Goal: Check status

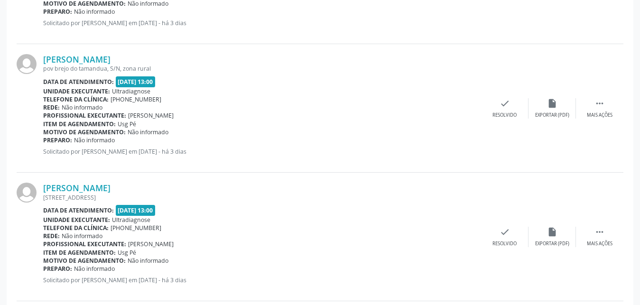
scroll to position [796, 0]
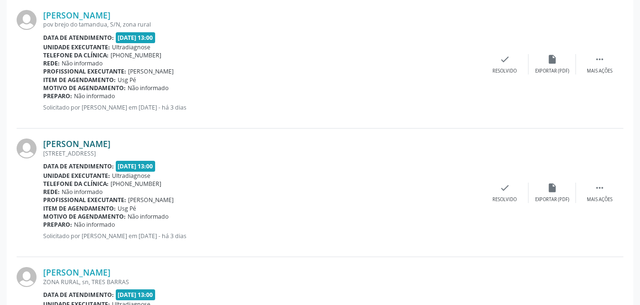
click at [93, 147] on link "[PERSON_NAME]" at bounding box center [76, 144] width 67 height 10
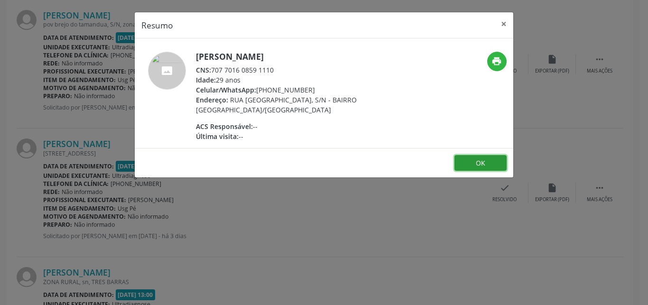
click at [466, 165] on button "OK" at bounding box center [481, 163] width 52 height 16
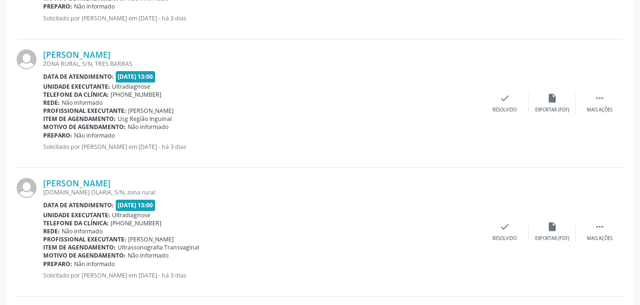
scroll to position [310, 0]
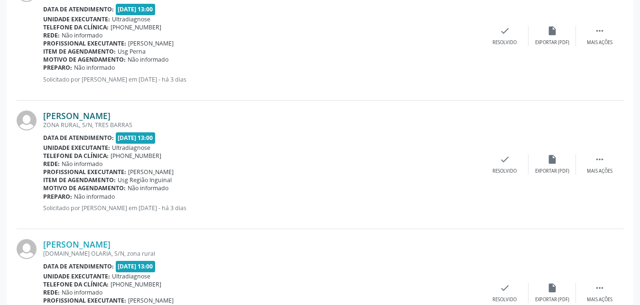
click at [98, 118] on link "[PERSON_NAME]" at bounding box center [76, 116] width 67 height 10
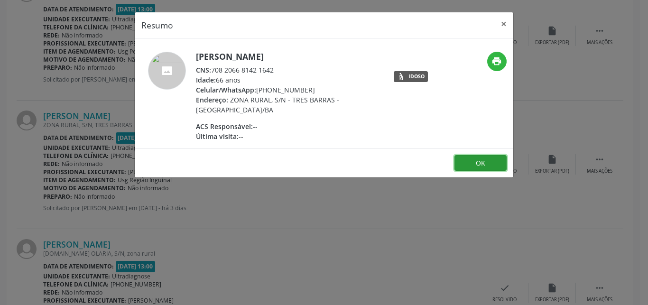
click at [481, 160] on button "OK" at bounding box center [481, 163] width 52 height 16
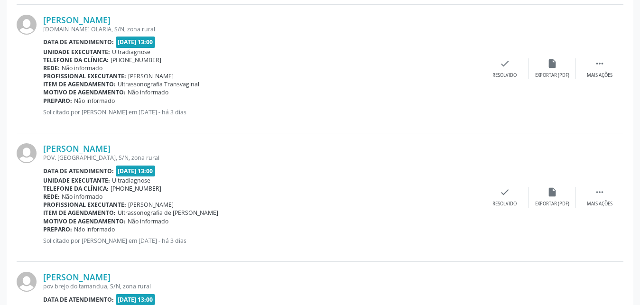
scroll to position [640, 0]
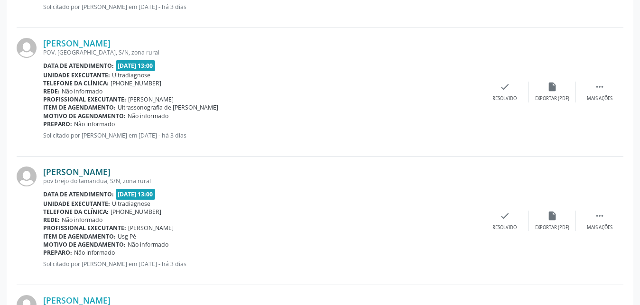
click at [68, 170] on link "[PERSON_NAME]" at bounding box center [76, 172] width 67 height 10
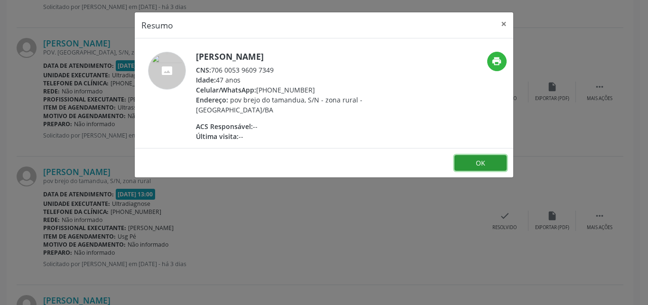
click at [500, 161] on button "OK" at bounding box center [481, 163] width 52 height 16
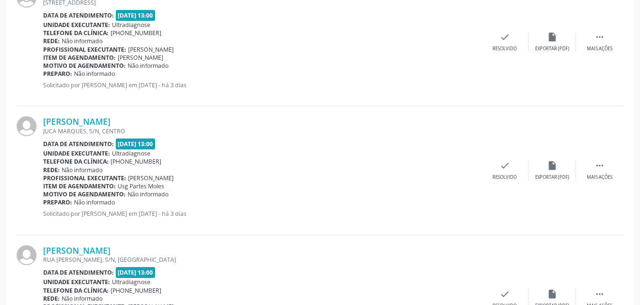
scroll to position [1212, 0]
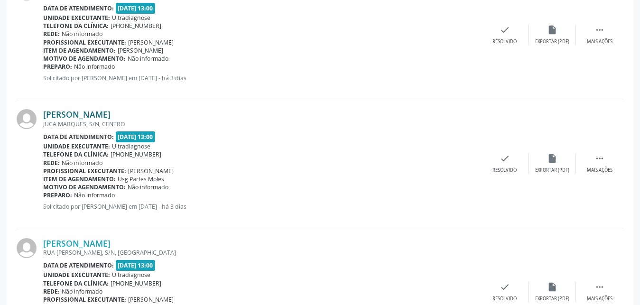
click at [56, 119] on link "[PERSON_NAME]" at bounding box center [76, 114] width 67 height 10
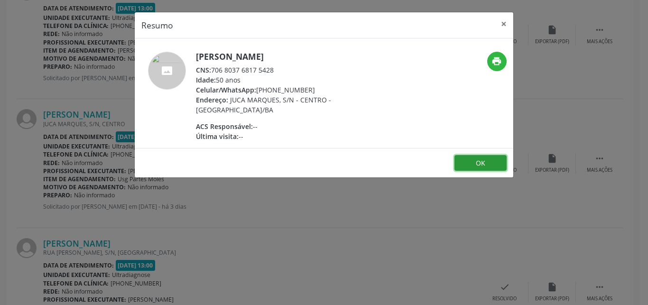
click at [480, 162] on button "OK" at bounding box center [481, 163] width 52 height 16
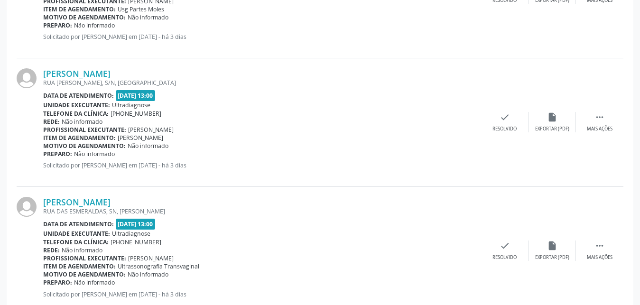
scroll to position [1443, 0]
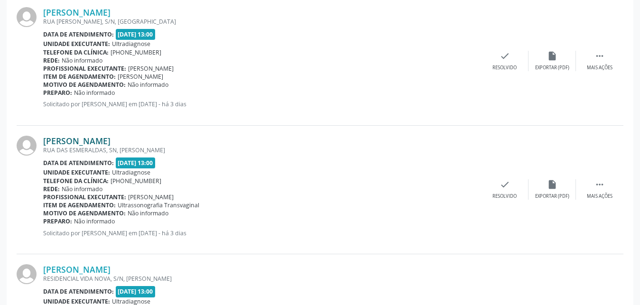
click at [49, 143] on link "[PERSON_NAME]" at bounding box center [76, 141] width 67 height 10
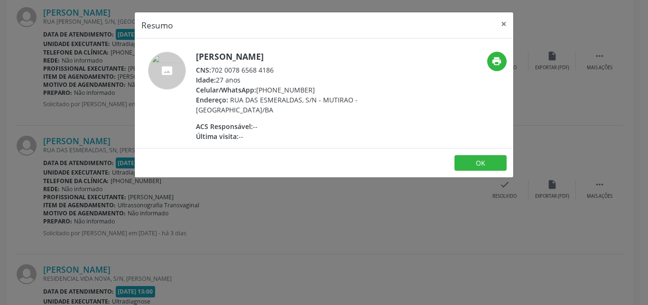
click at [477, 171] on footer "OK" at bounding box center [324, 163] width 379 height 30
click at [476, 156] on button "OK" at bounding box center [481, 163] width 52 height 16
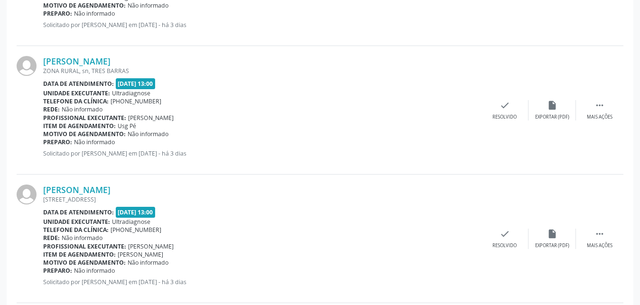
scroll to position [987, 0]
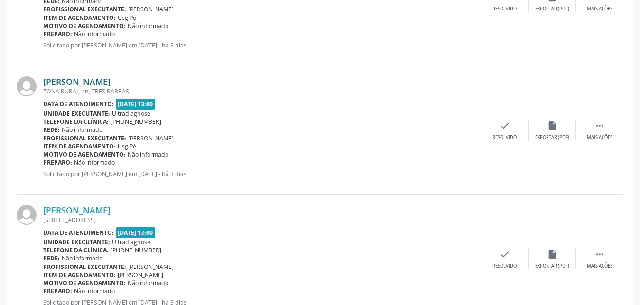
click at [110, 83] on link "[PERSON_NAME]" at bounding box center [76, 81] width 67 height 10
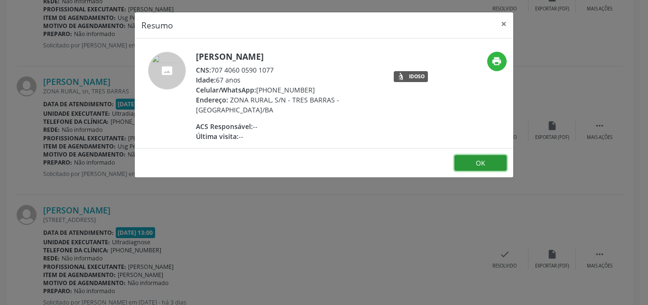
click at [465, 158] on button "OK" at bounding box center [481, 163] width 52 height 16
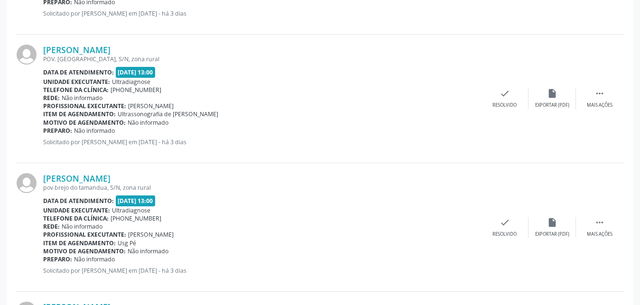
scroll to position [470, 0]
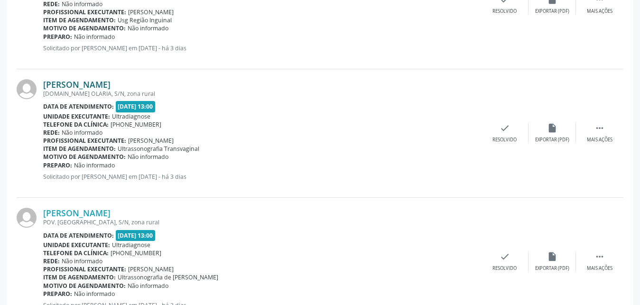
click at [48, 87] on link "[PERSON_NAME]" at bounding box center [76, 84] width 67 height 10
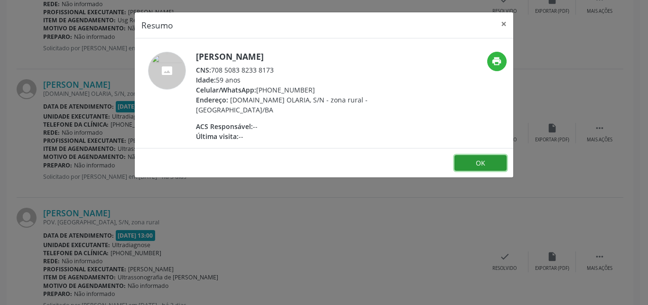
click at [497, 162] on button "OK" at bounding box center [481, 163] width 52 height 16
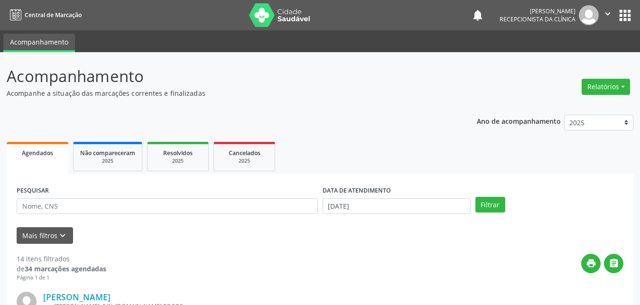
scroll to position [95, 0]
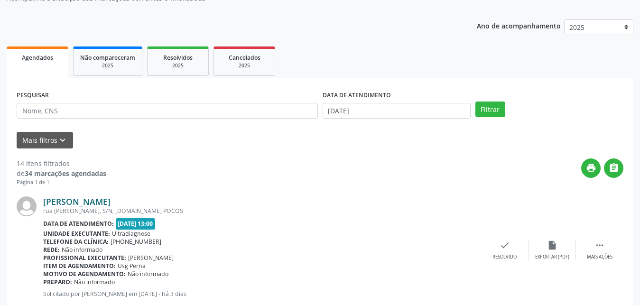
click at [71, 205] on link "[PERSON_NAME]" at bounding box center [76, 201] width 67 height 10
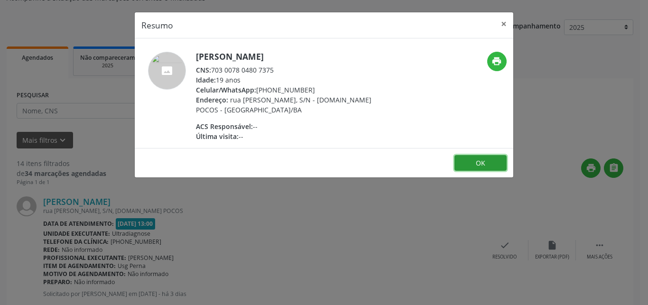
click at [469, 169] on button "OK" at bounding box center [481, 163] width 52 height 16
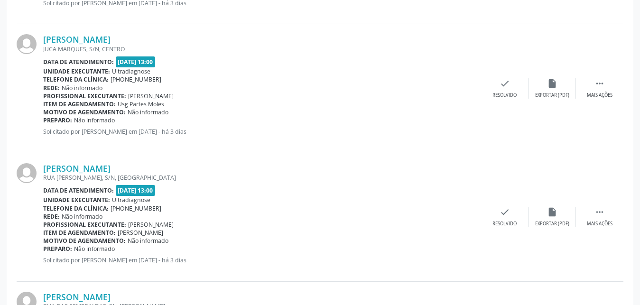
scroll to position [1293, 0]
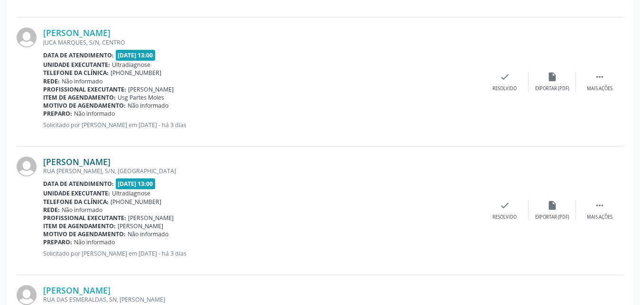
click at [71, 166] on link "[PERSON_NAME]" at bounding box center [76, 162] width 67 height 10
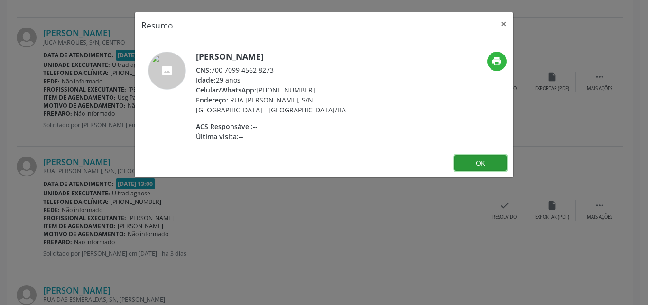
click at [458, 158] on button "OK" at bounding box center [481, 163] width 52 height 16
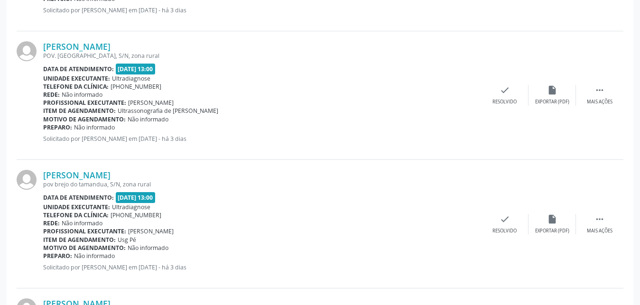
scroll to position [630, 0]
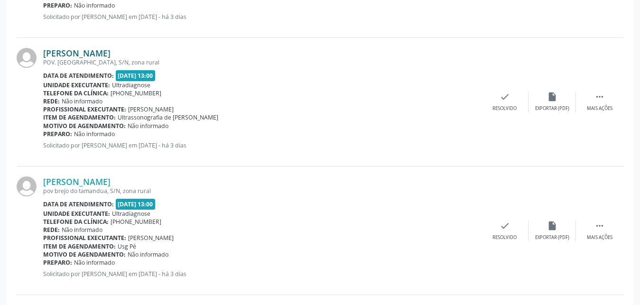
click at [67, 56] on link "[PERSON_NAME]" at bounding box center [76, 53] width 67 height 10
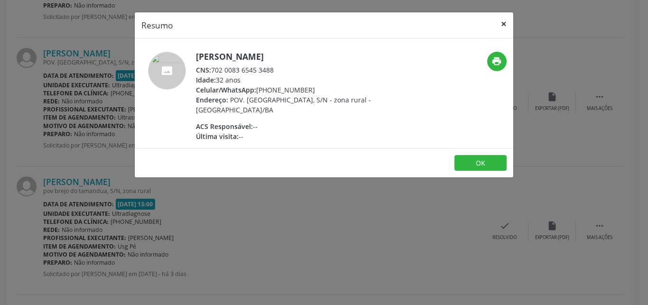
click at [505, 25] on button "×" at bounding box center [503, 23] width 19 height 23
